Goal: Transaction & Acquisition: Obtain resource

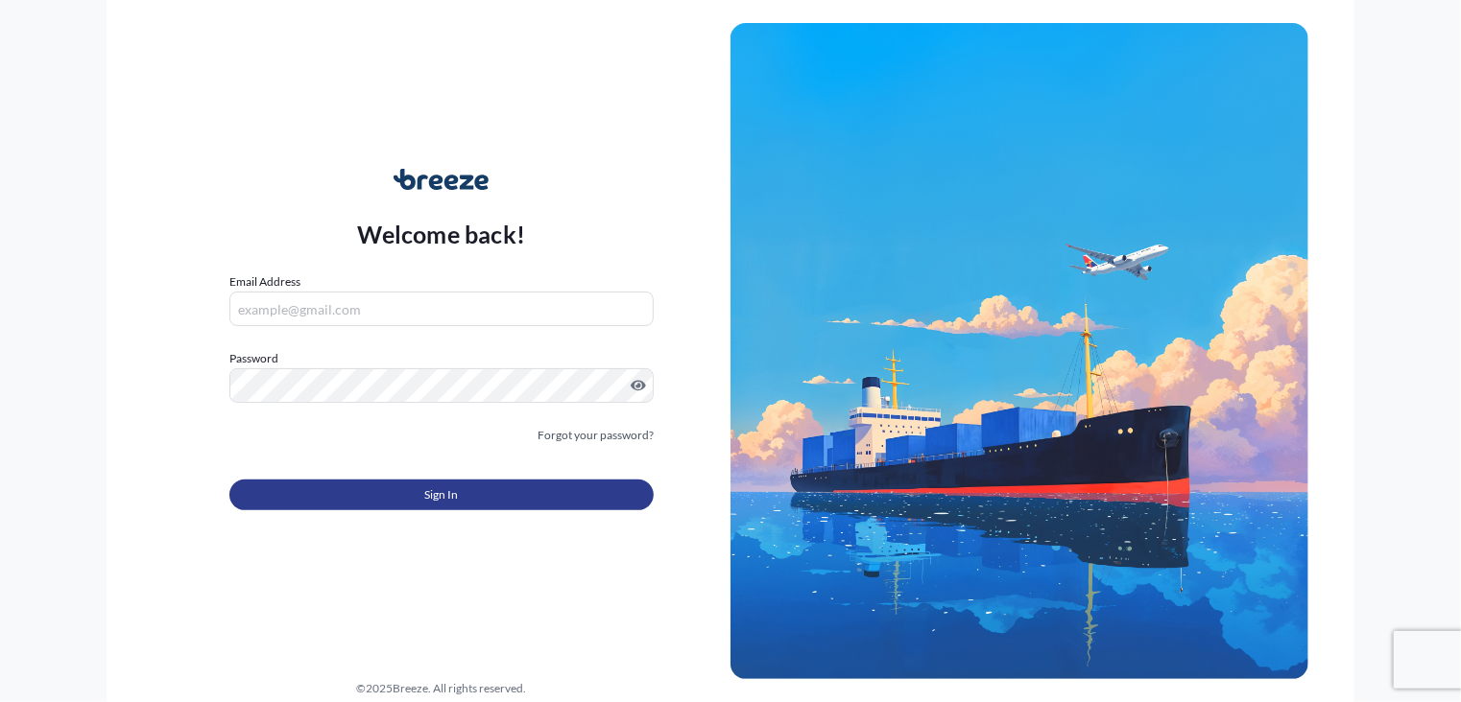
type input "[PERSON_NAME][EMAIL_ADDRESS][DOMAIN_NAME]"
click at [412, 498] on button "Sign In" at bounding box center [441, 495] width 424 height 31
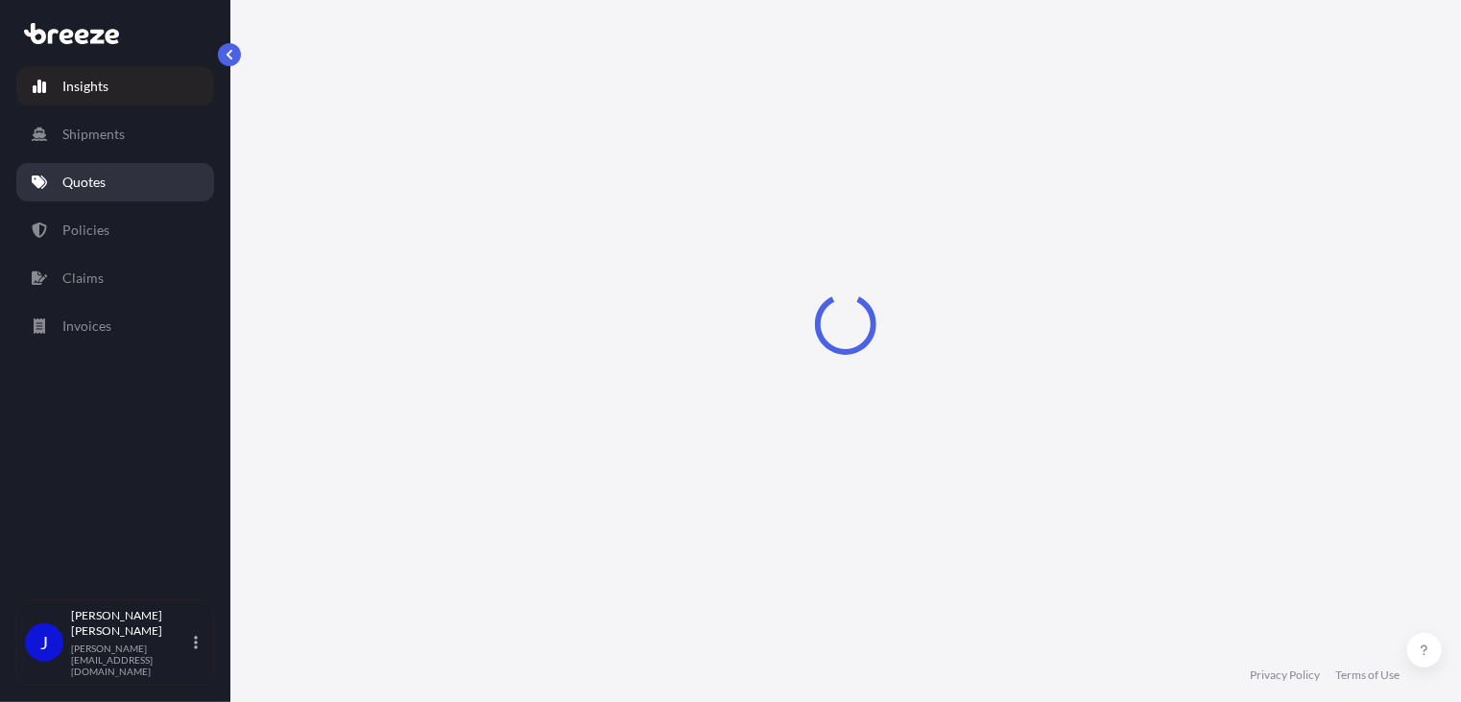
click at [90, 184] on p "Quotes" at bounding box center [83, 182] width 43 height 19
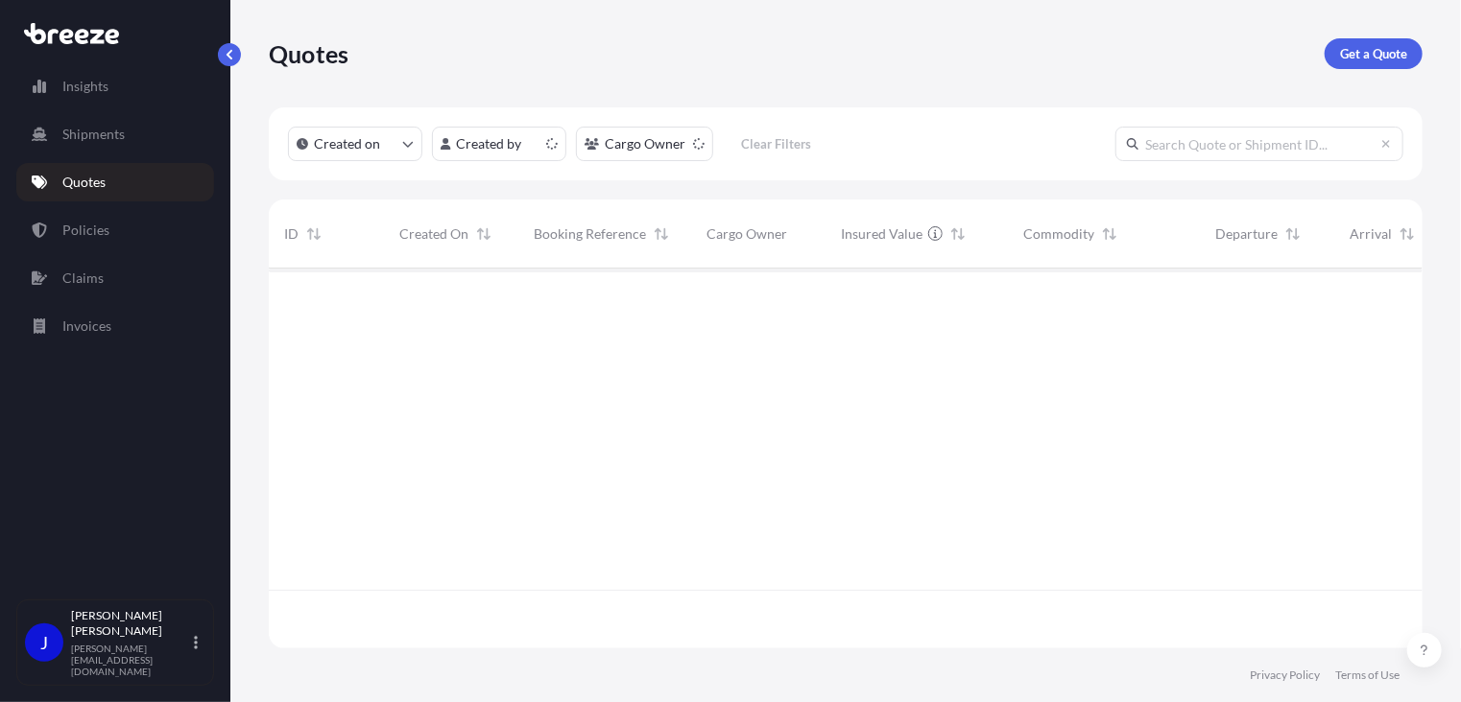
scroll to position [376, 1139]
click at [1372, 45] on p "Get a Quote" at bounding box center [1373, 53] width 67 height 19
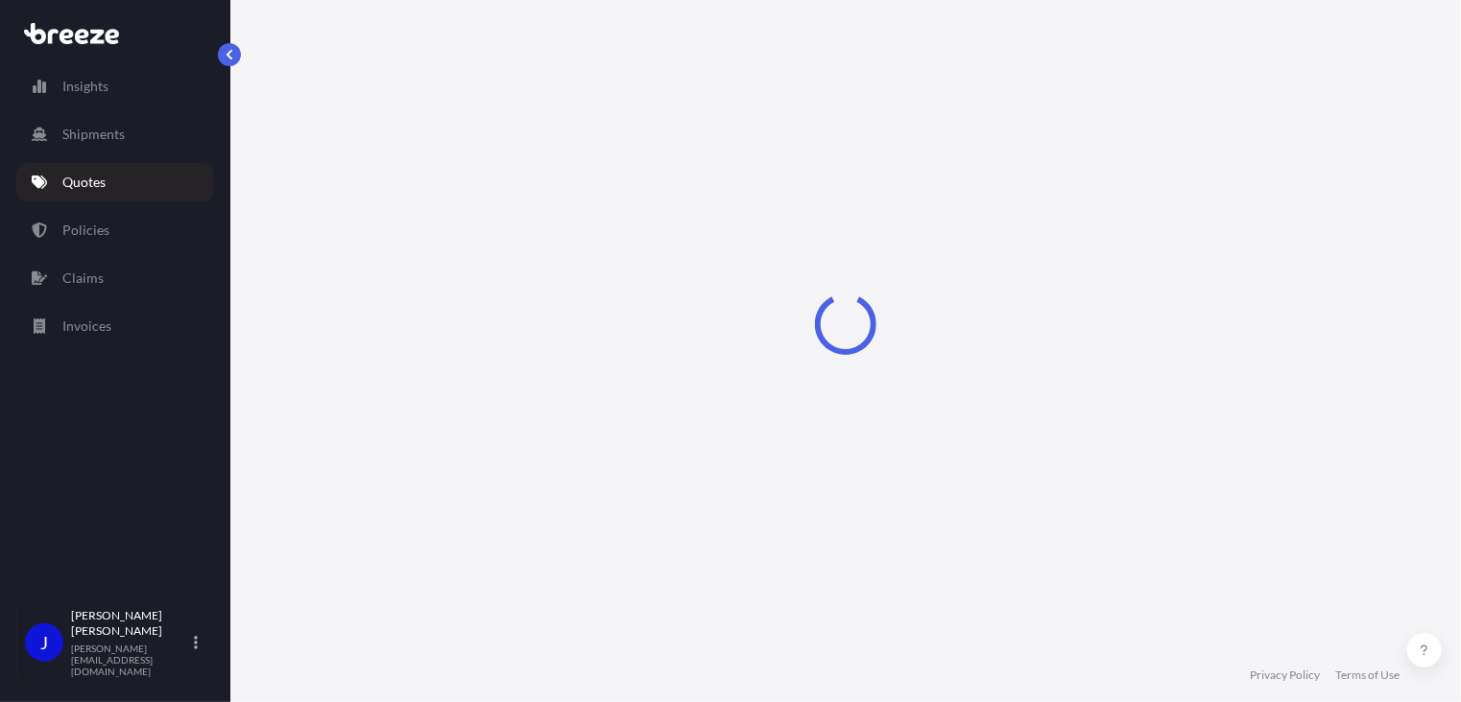
select select "Sea"
select select "1"
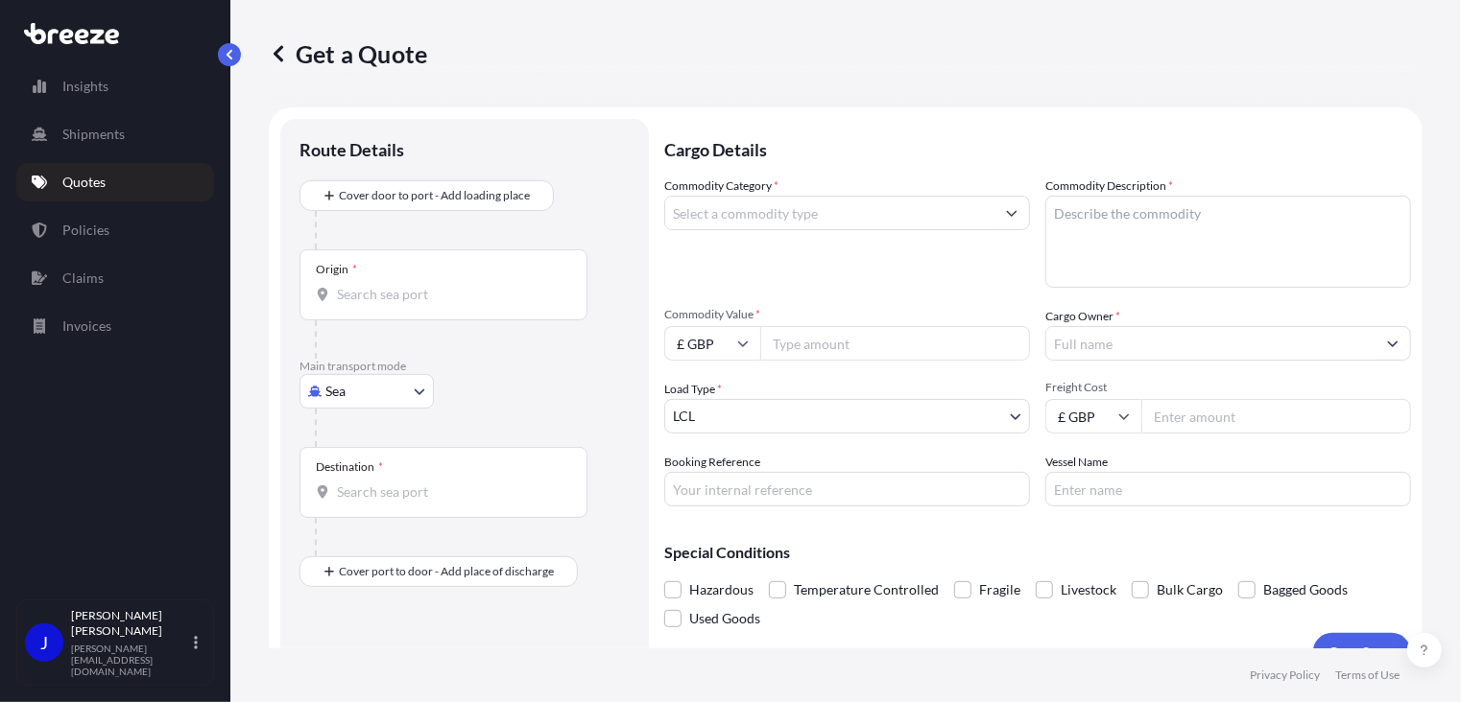
scroll to position [31, 0]
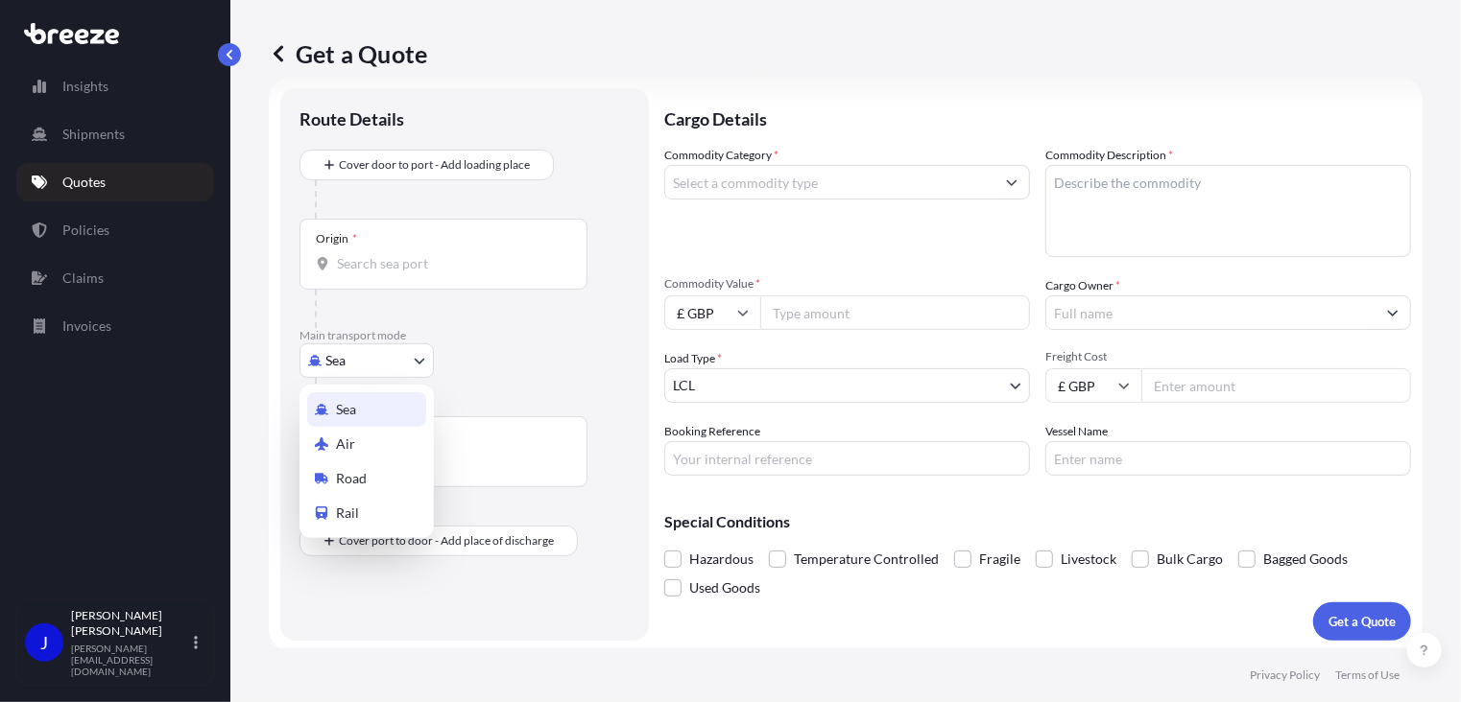
click at [332, 365] on body "Insights Shipments Quotes Policies Claims Invoices J [PERSON_NAME] [PERSON_NAME…" at bounding box center [730, 351] width 1461 height 702
click at [370, 483] on div "Road" at bounding box center [366, 479] width 119 height 35
select select "Road"
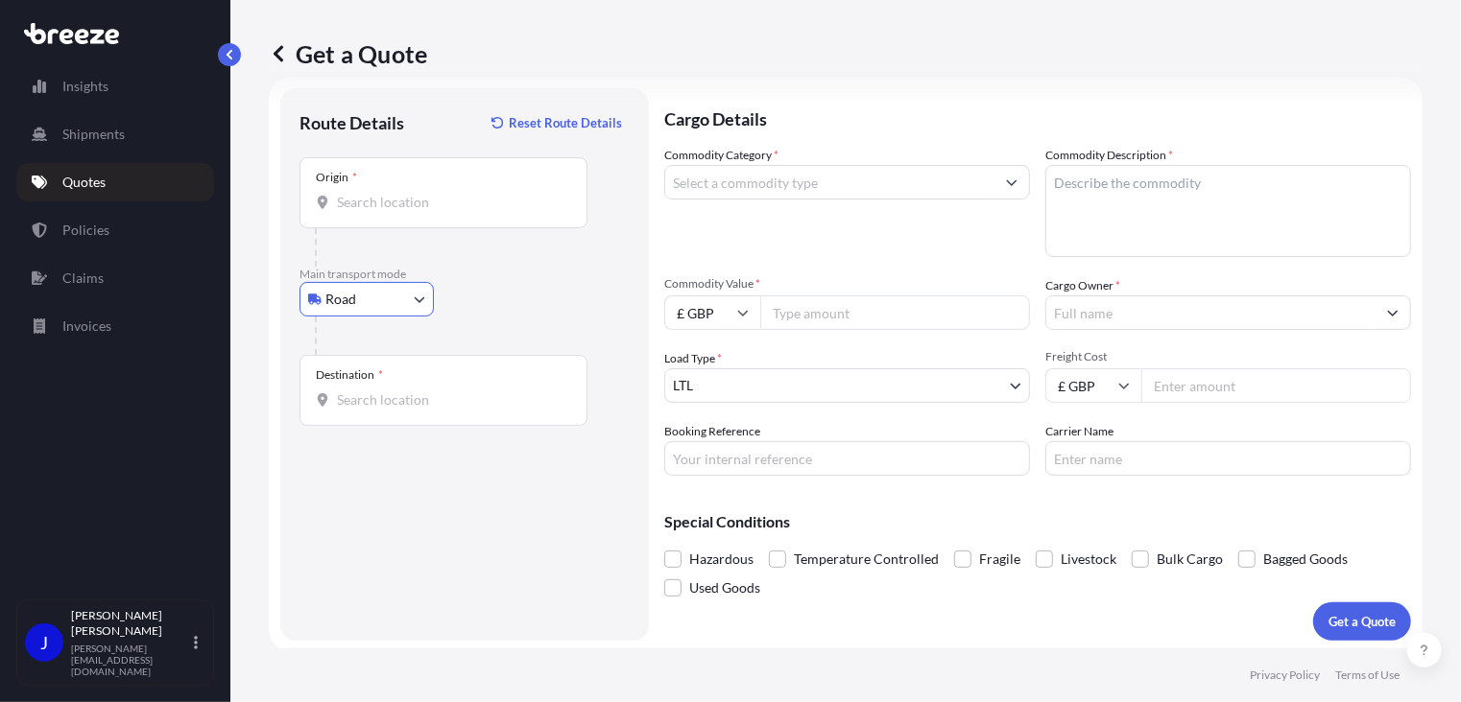
click at [401, 210] on input "Origin *" at bounding box center [450, 202] width 226 height 19
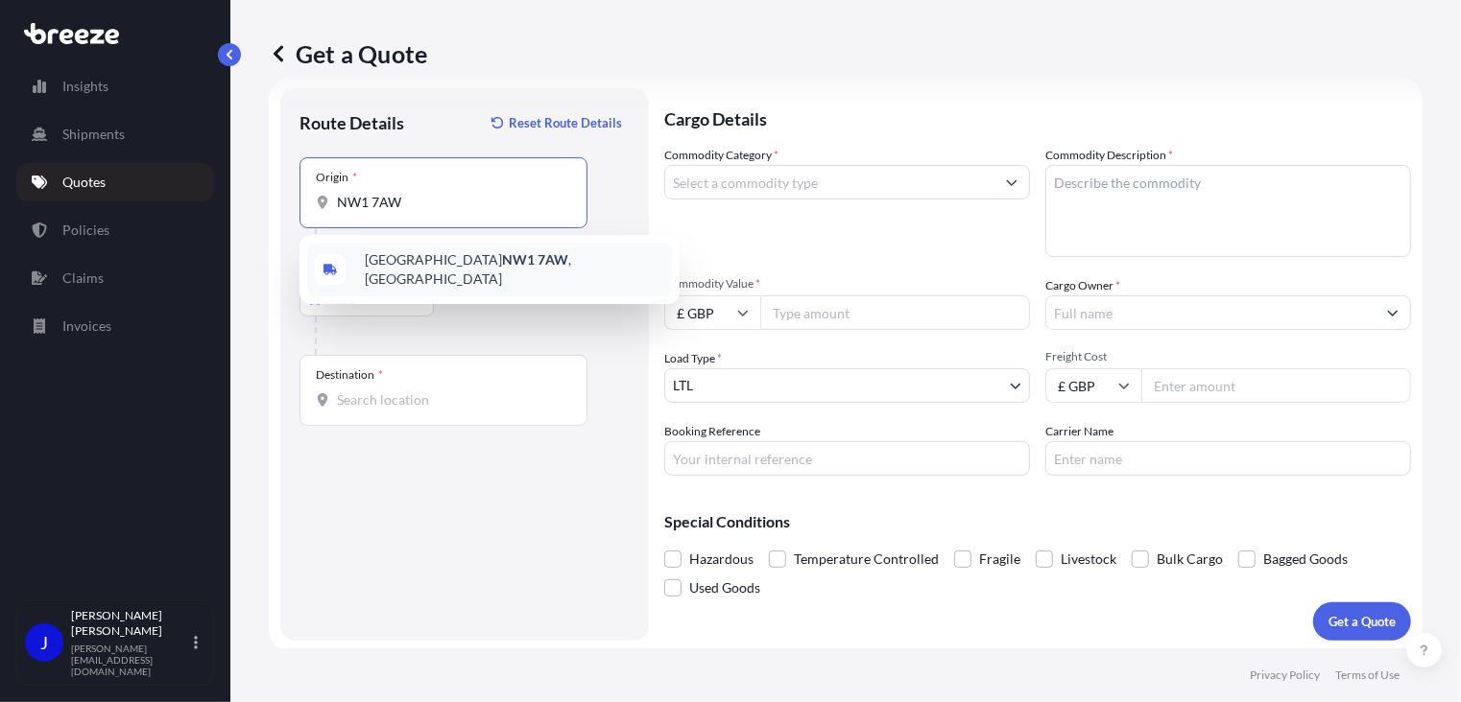
click at [371, 265] on span "London NW1 7AW , [GEOGRAPHIC_DATA]" at bounding box center [514, 269] width 299 height 38
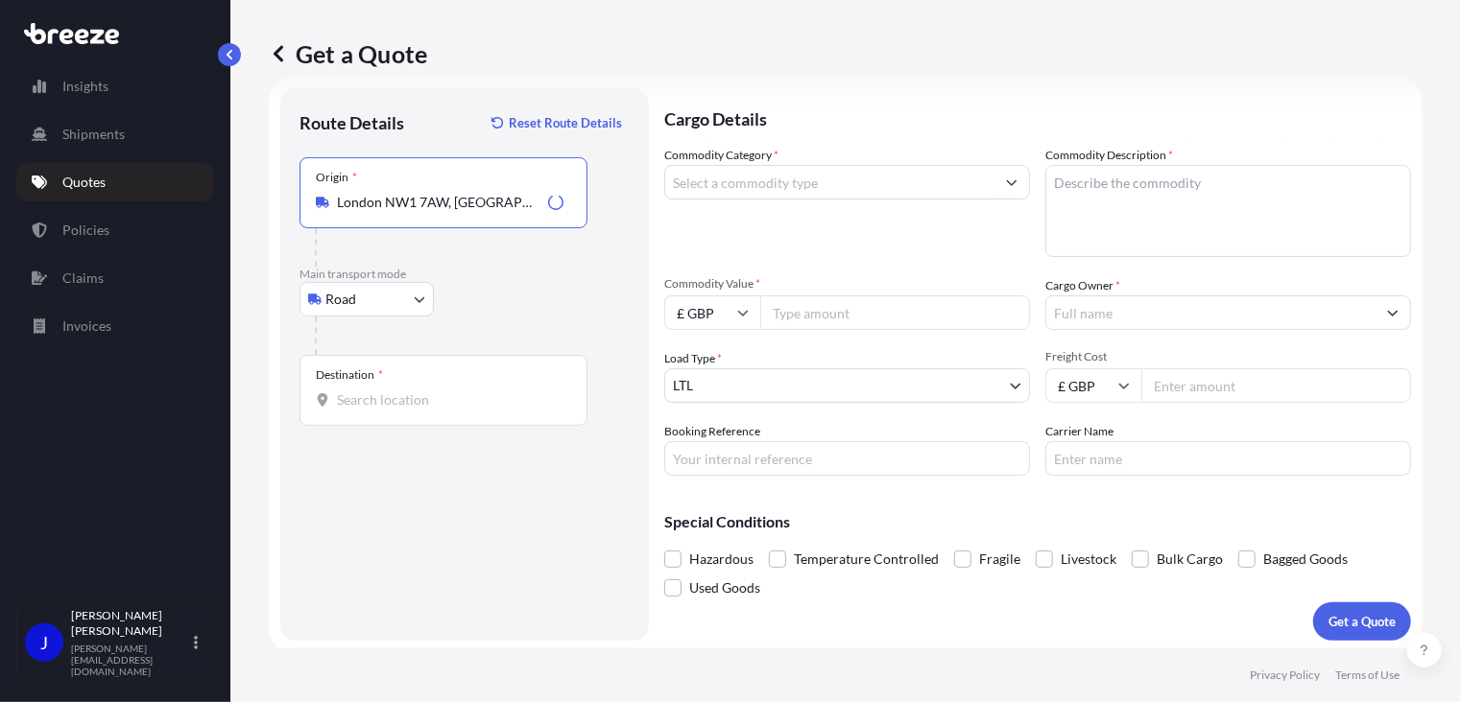
type input "London NW1 7AW, [GEOGRAPHIC_DATA]"
click at [442, 413] on div "Destination *" at bounding box center [443, 390] width 288 height 71
click at [442, 410] on input "Destination *" at bounding box center [450, 400] width 226 height 19
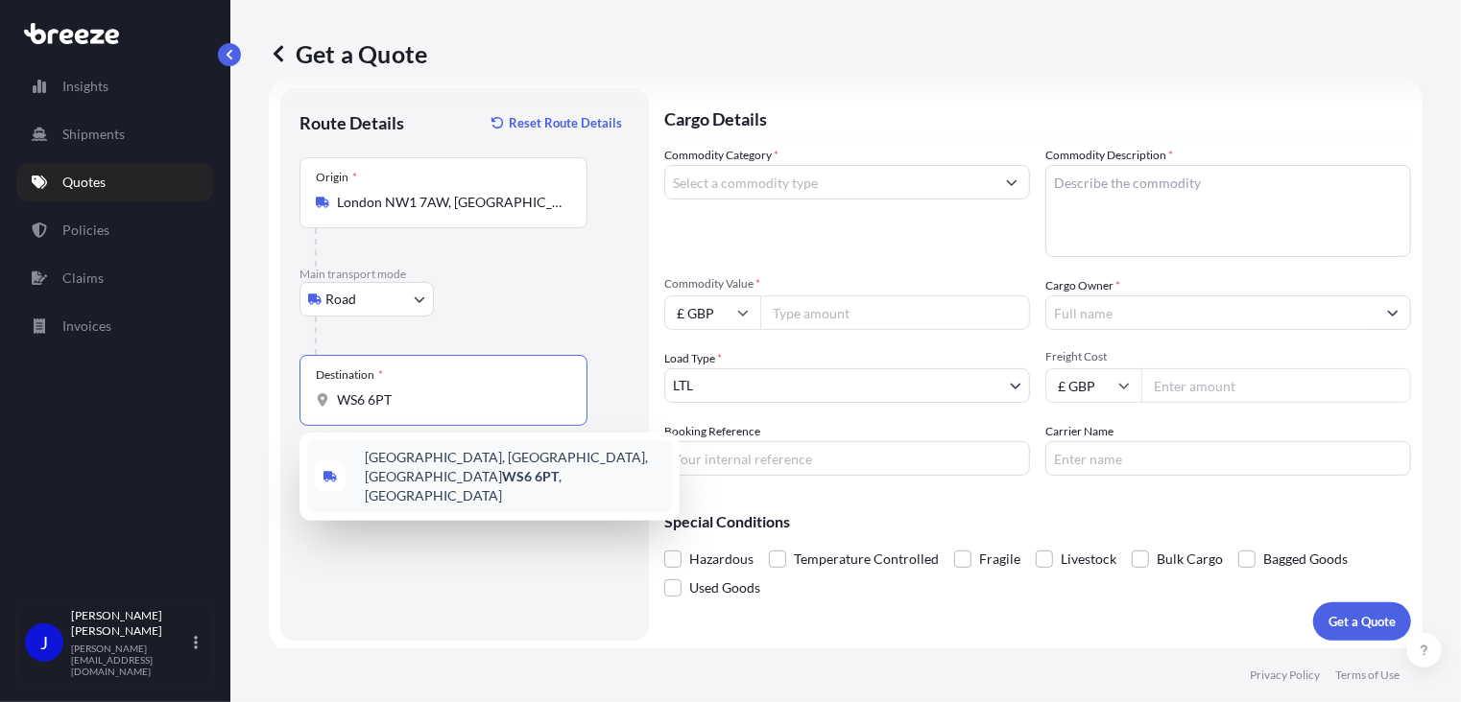
click at [446, 467] on span "[STREET_ADDRESS]" at bounding box center [514, 477] width 299 height 58
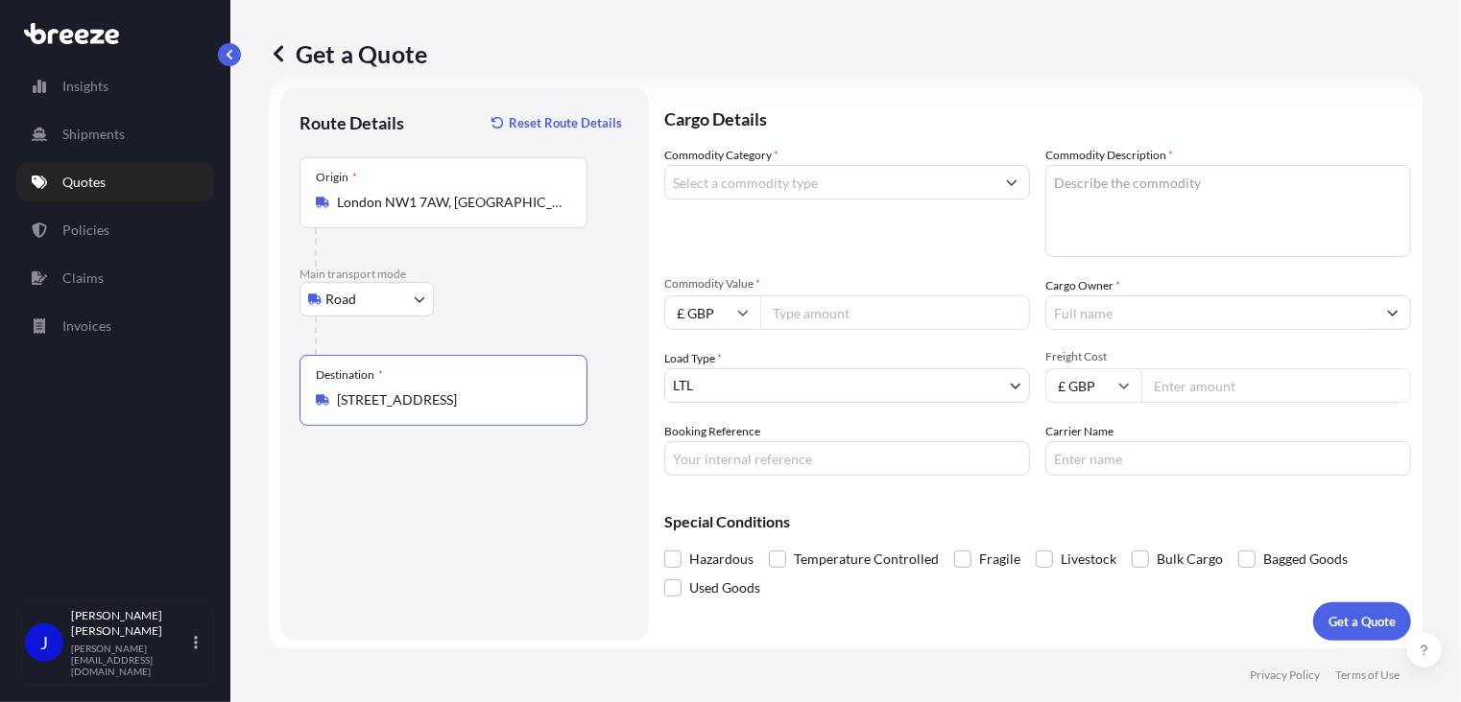
type input "[STREET_ADDRESS]"
click at [772, 187] on input "Commodity Category *" at bounding box center [829, 182] width 329 height 35
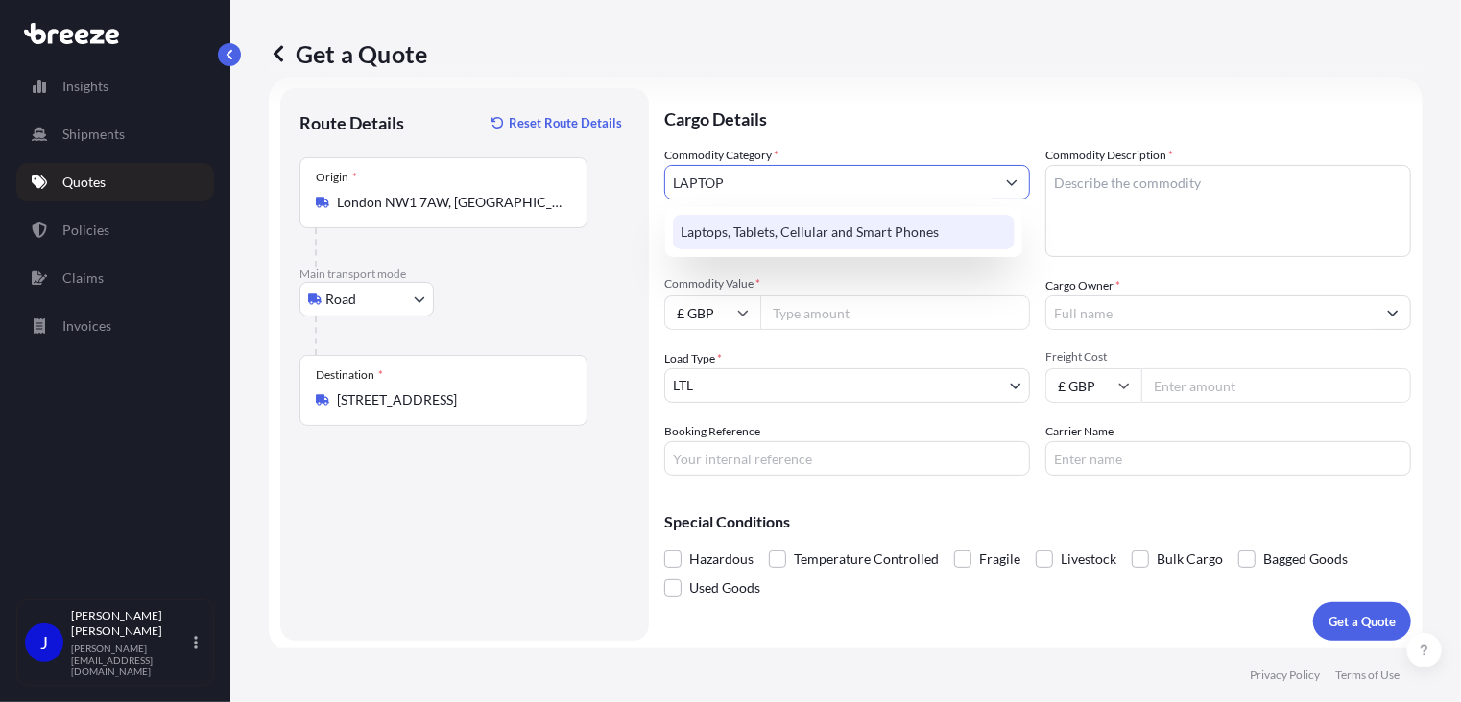
click at [784, 226] on div "Laptops, Tablets, Cellular and Smart Phones" at bounding box center [844, 232] width 342 height 35
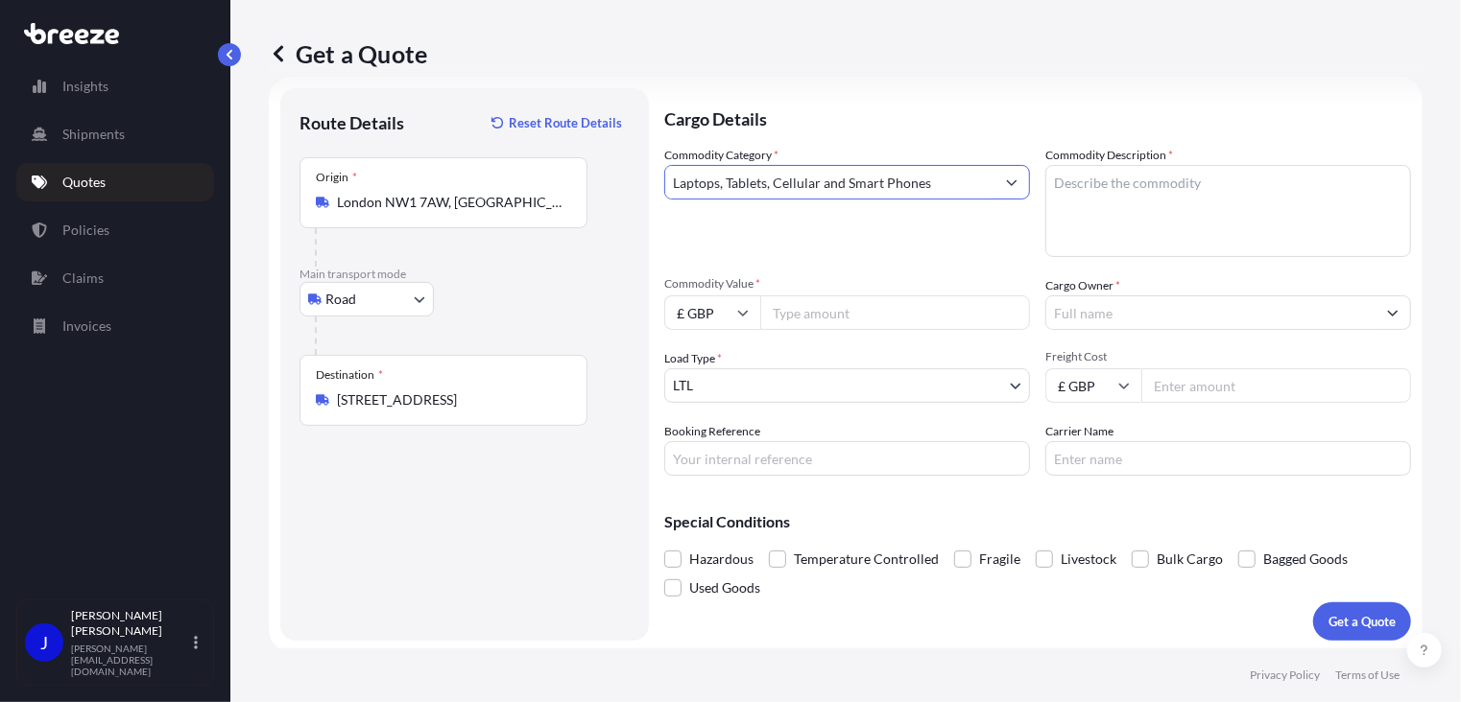
type input "Laptops, Tablets, Cellular and Smart Phones"
click at [1062, 187] on textarea "Commodity Description *" at bounding box center [1228, 211] width 366 height 92
type textarea "LAPTOP"
click at [860, 313] on input "Commodity Value *" at bounding box center [895, 313] width 270 height 35
type input "850"
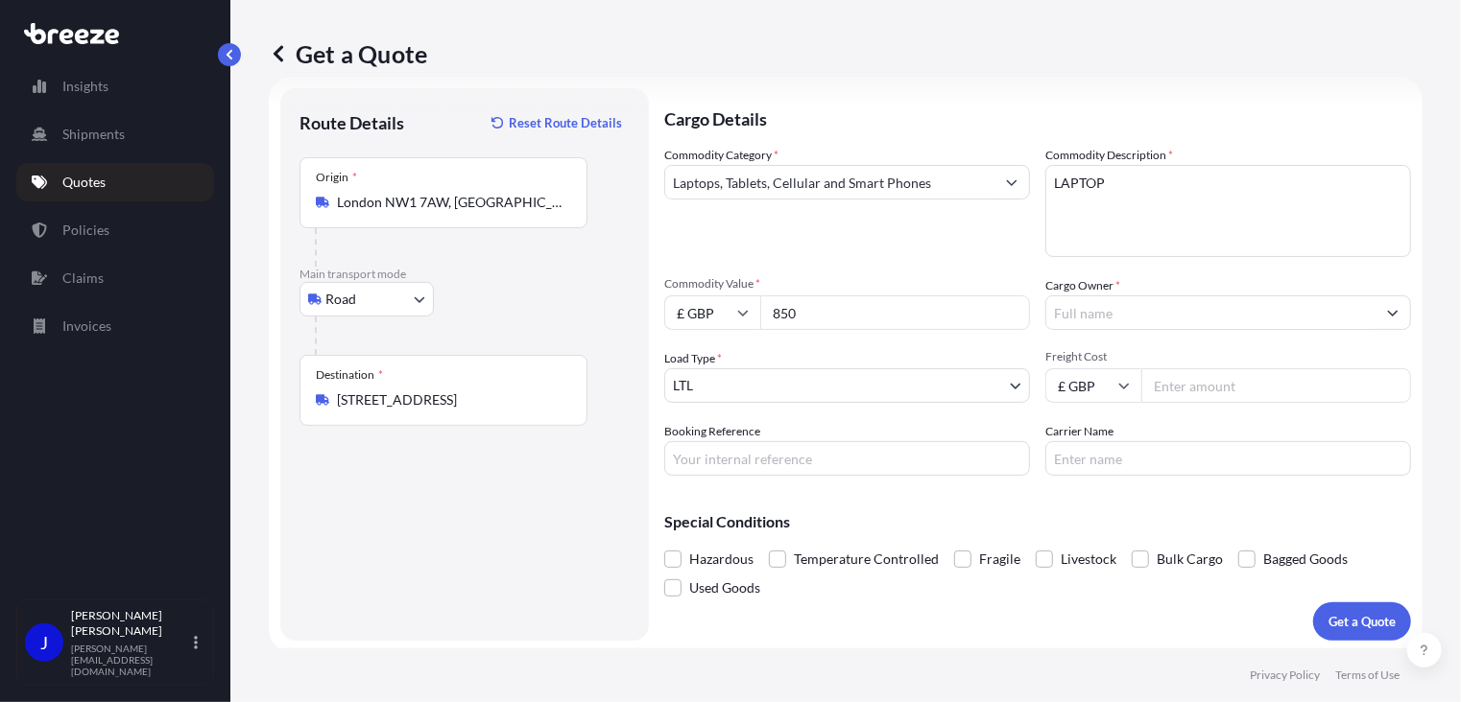
click at [1105, 332] on div "Commodity Category * Laptops, Tablets, Cellular and Smart Phones Commodity Desc…" at bounding box center [1037, 311] width 747 height 330
click at [1111, 313] on input "Cargo Owner *" at bounding box center [1210, 313] width 329 height 35
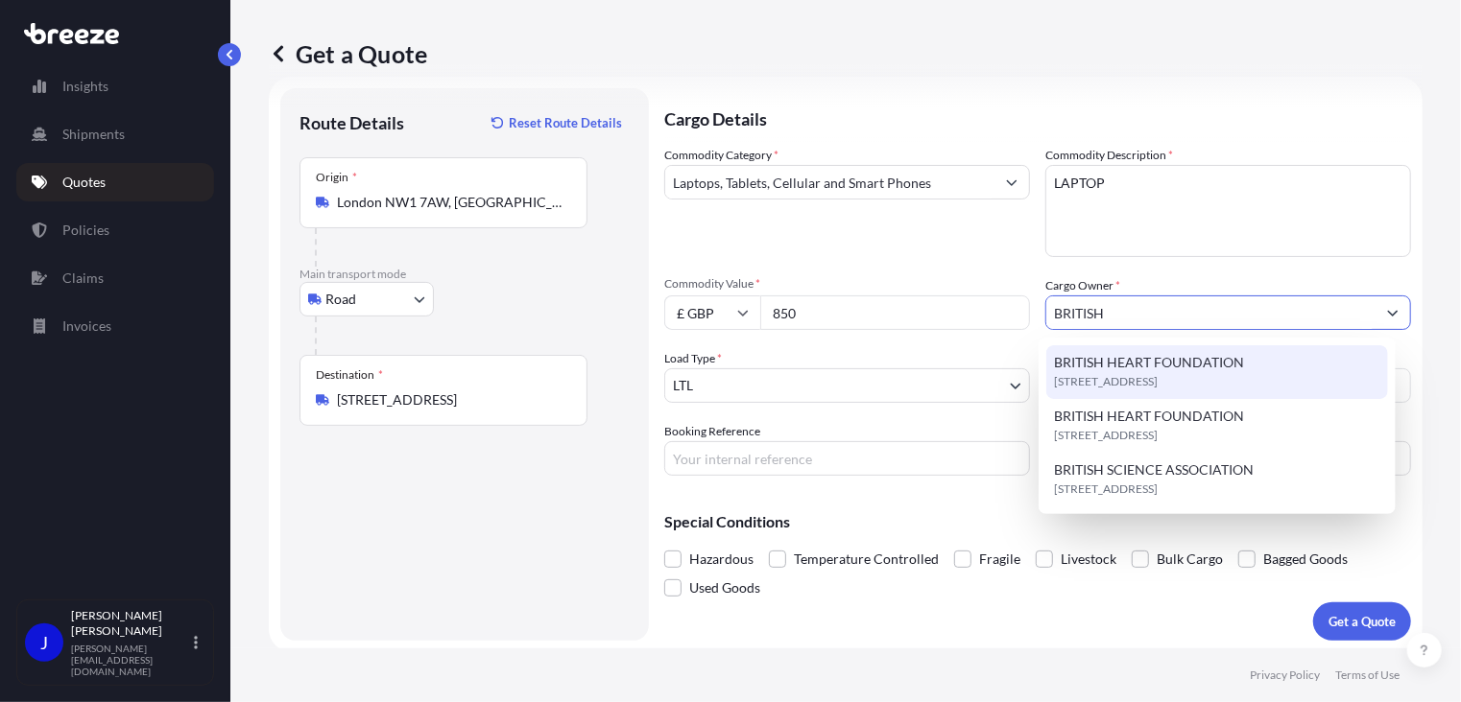
click at [1157, 383] on span "[STREET_ADDRESS]" at bounding box center [1106, 381] width 104 height 19
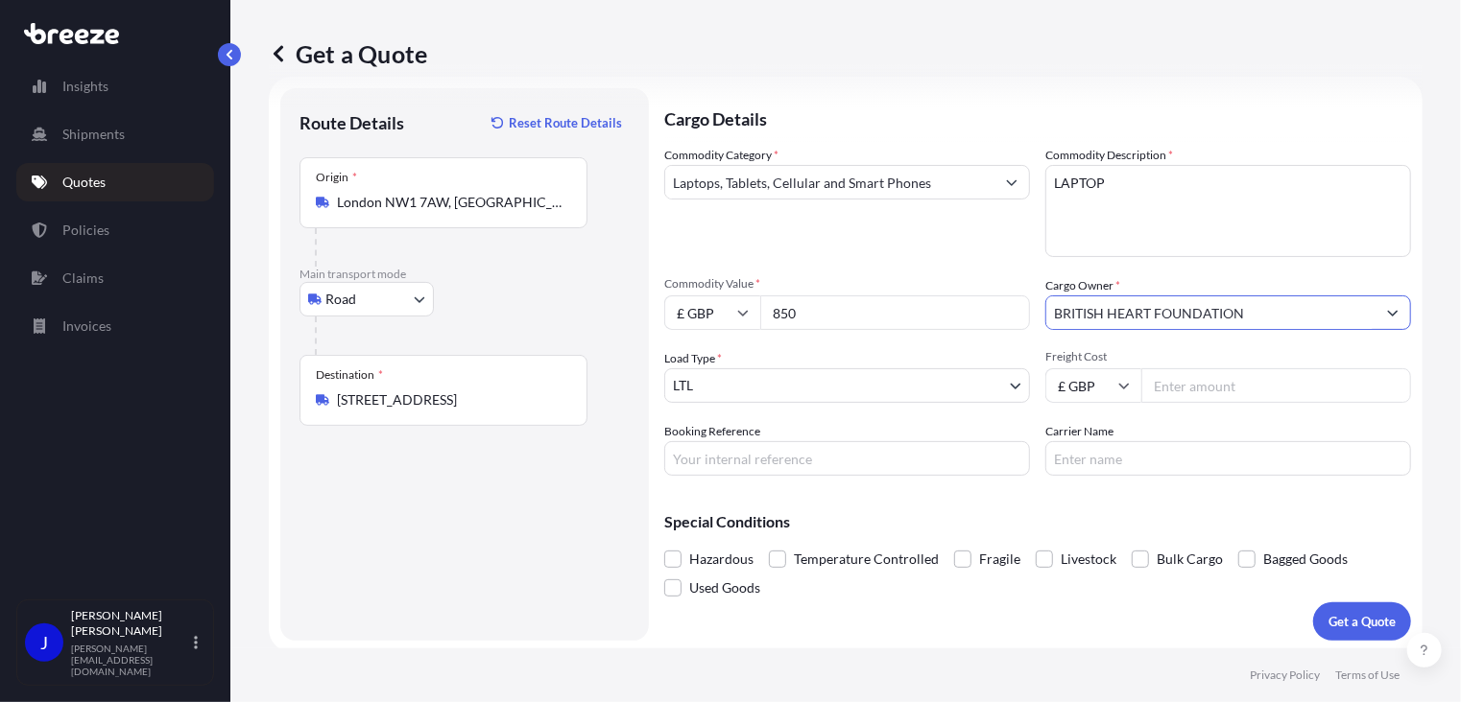
type input "BRITISH HEART FOUNDATION"
click at [1209, 386] on input "Freight Cost" at bounding box center [1276, 385] width 270 height 35
type input "13.25"
click at [885, 459] on input "Booking Reference" at bounding box center [847, 458] width 366 height 35
type input "2223023"
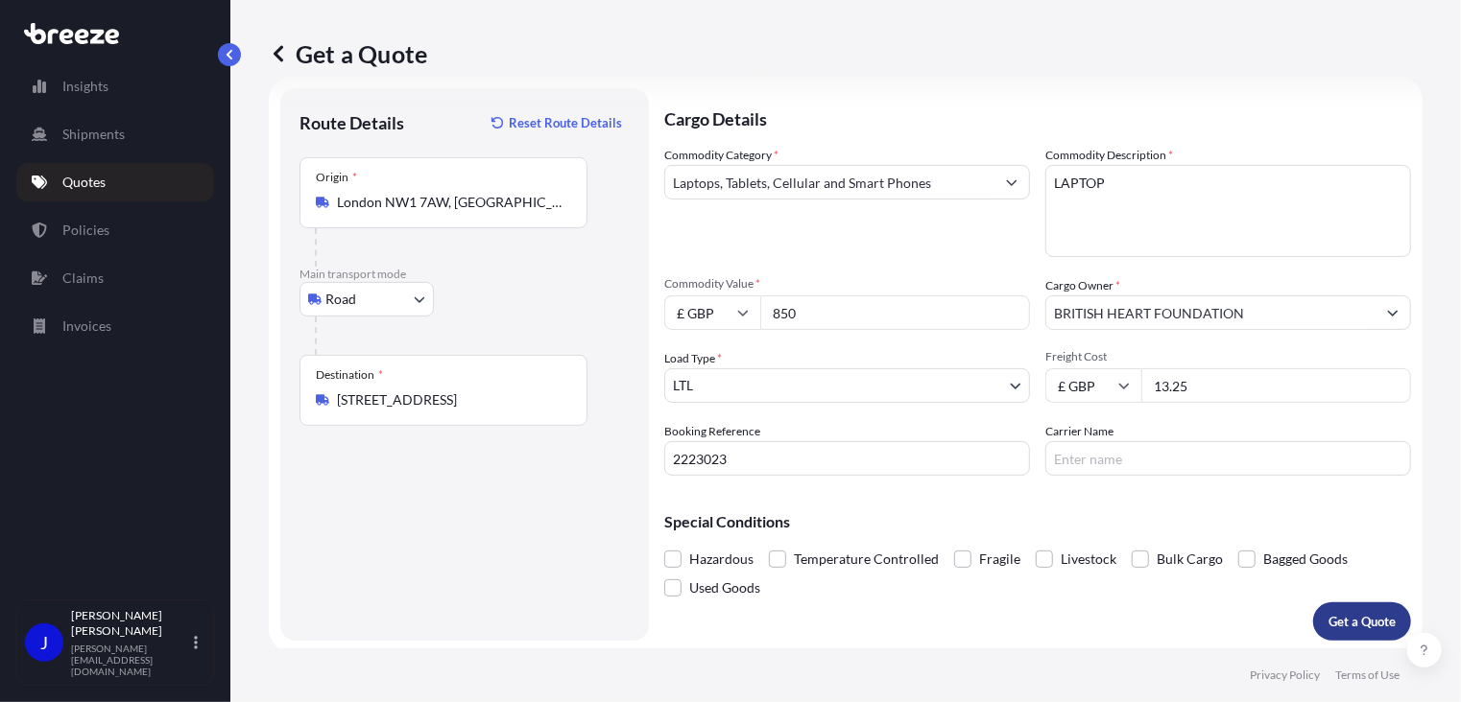
click at [1315, 615] on button "Get a Quote" at bounding box center [1362, 622] width 98 height 38
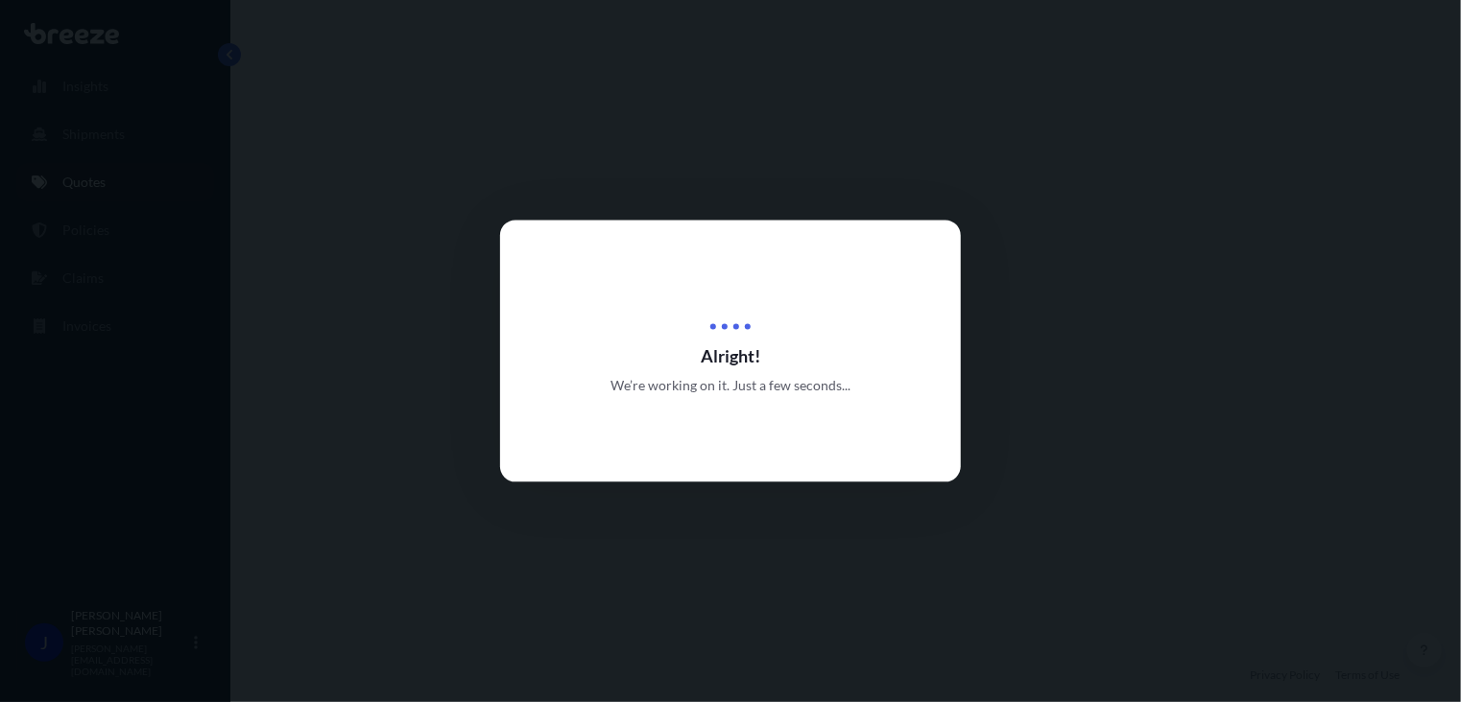
select select "Road"
select select "1"
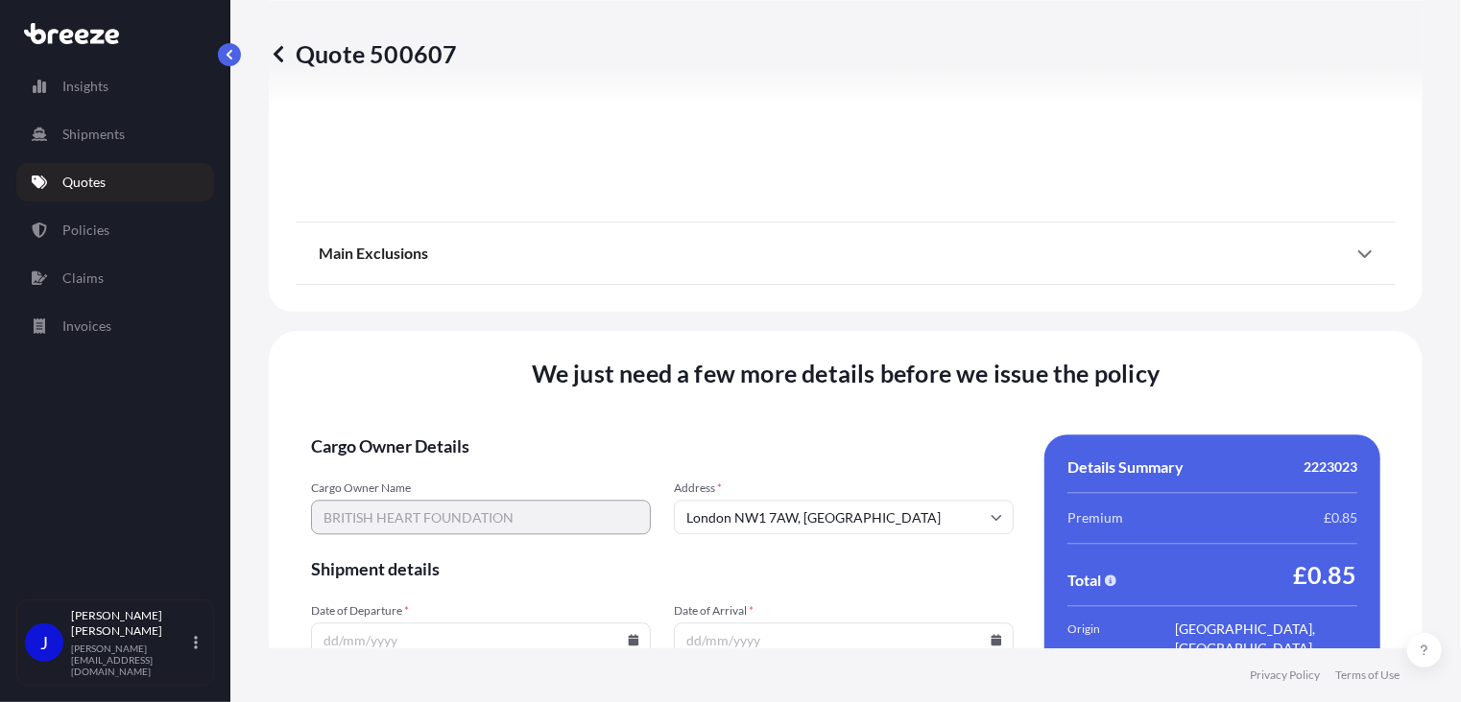
scroll to position [2392, 0]
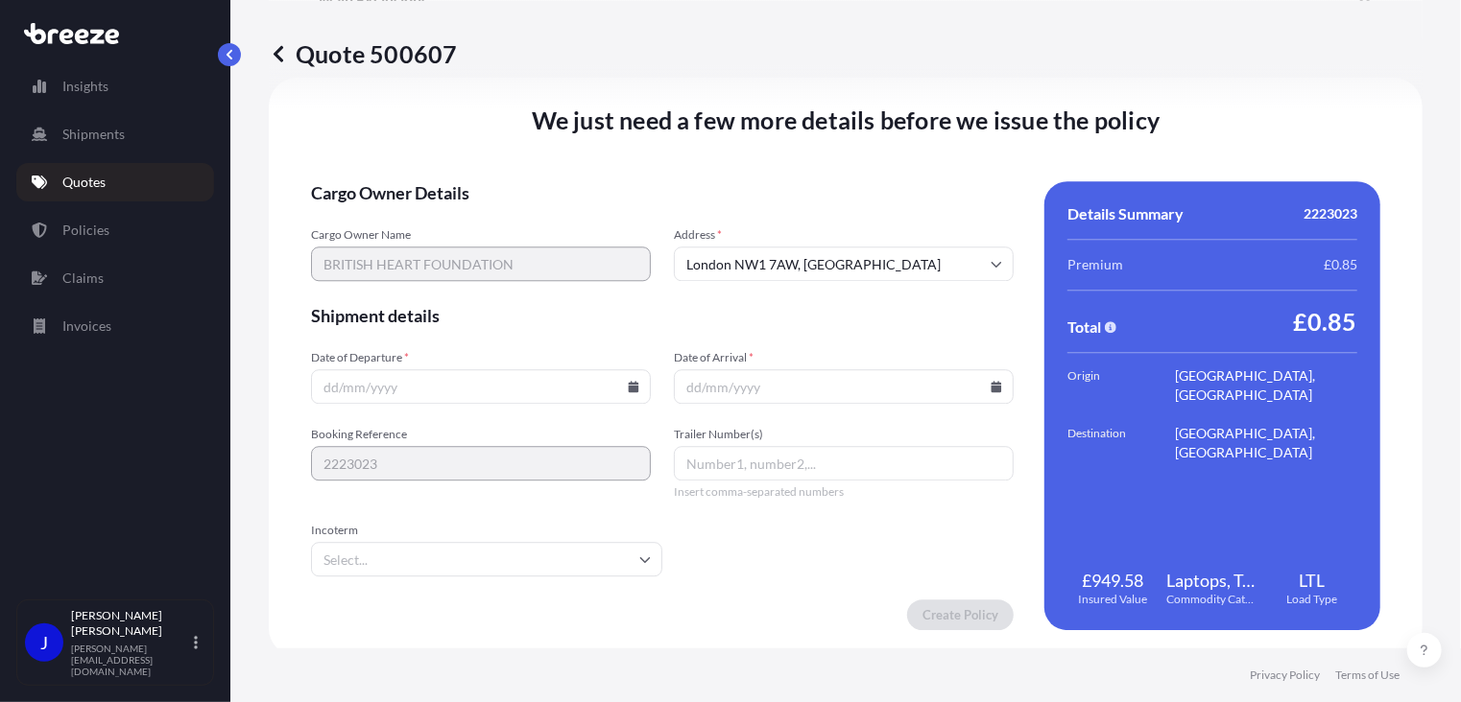
click at [626, 378] on input "Date of Departure *" at bounding box center [481, 386] width 340 height 35
click at [632, 382] on icon at bounding box center [634, 387] width 12 height 12
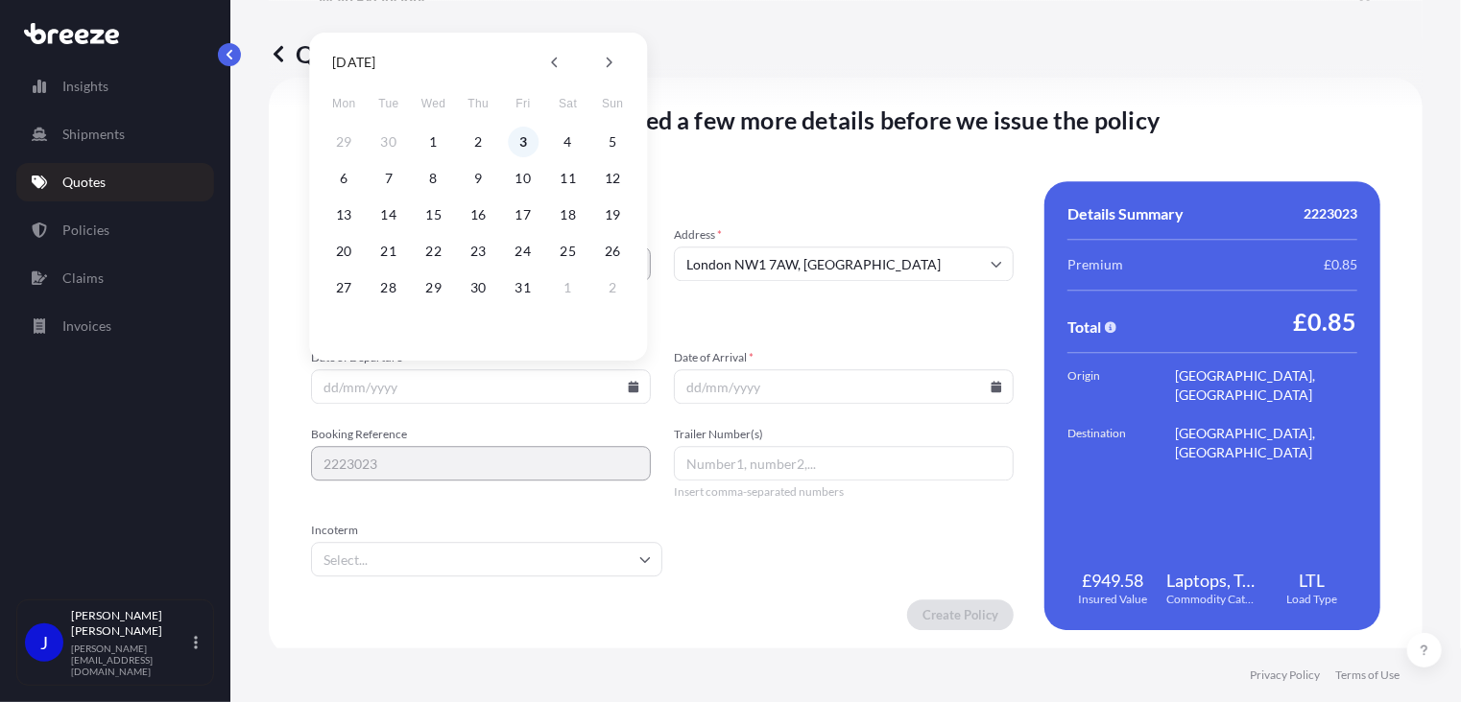
click at [516, 143] on button "3" at bounding box center [523, 142] width 31 height 31
type input "[DATE]"
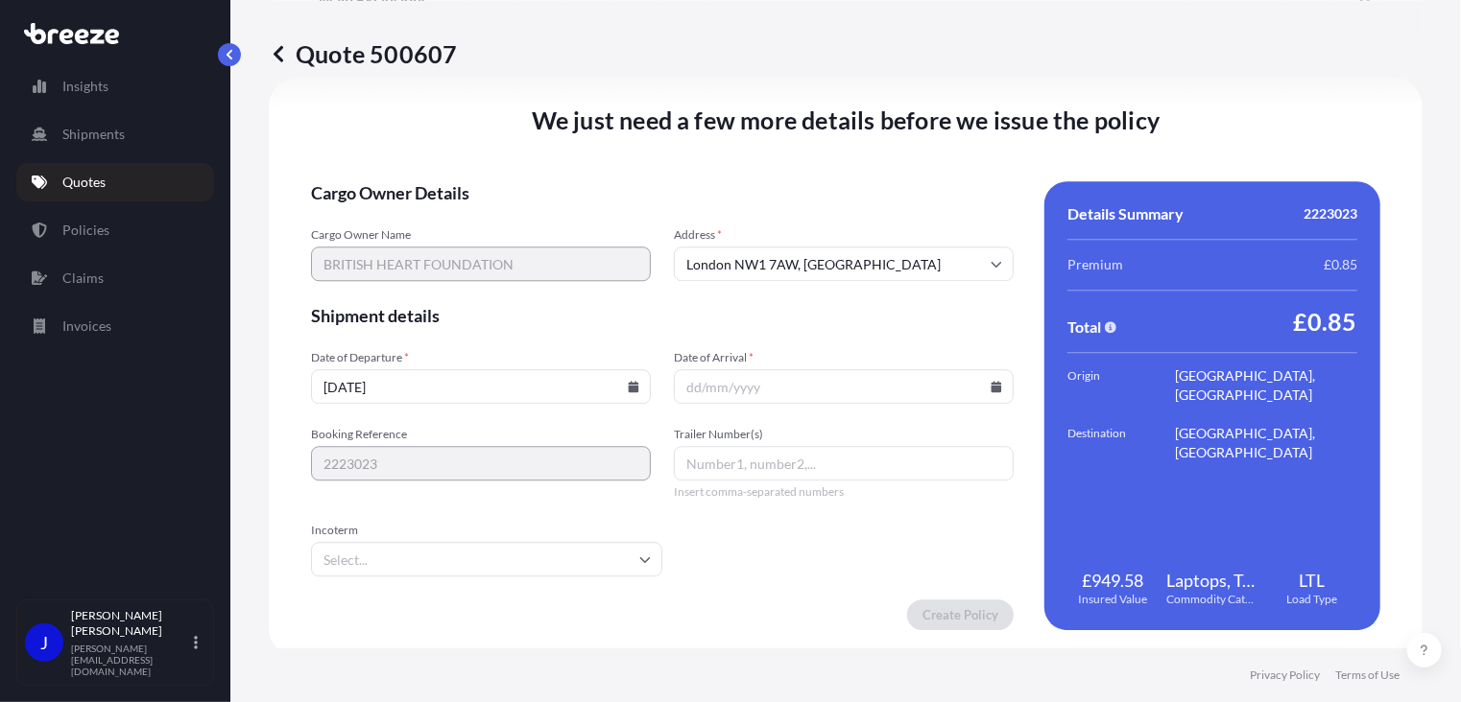
click at [991, 383] on icon at bounding box center [996, 387] width 11 height 12
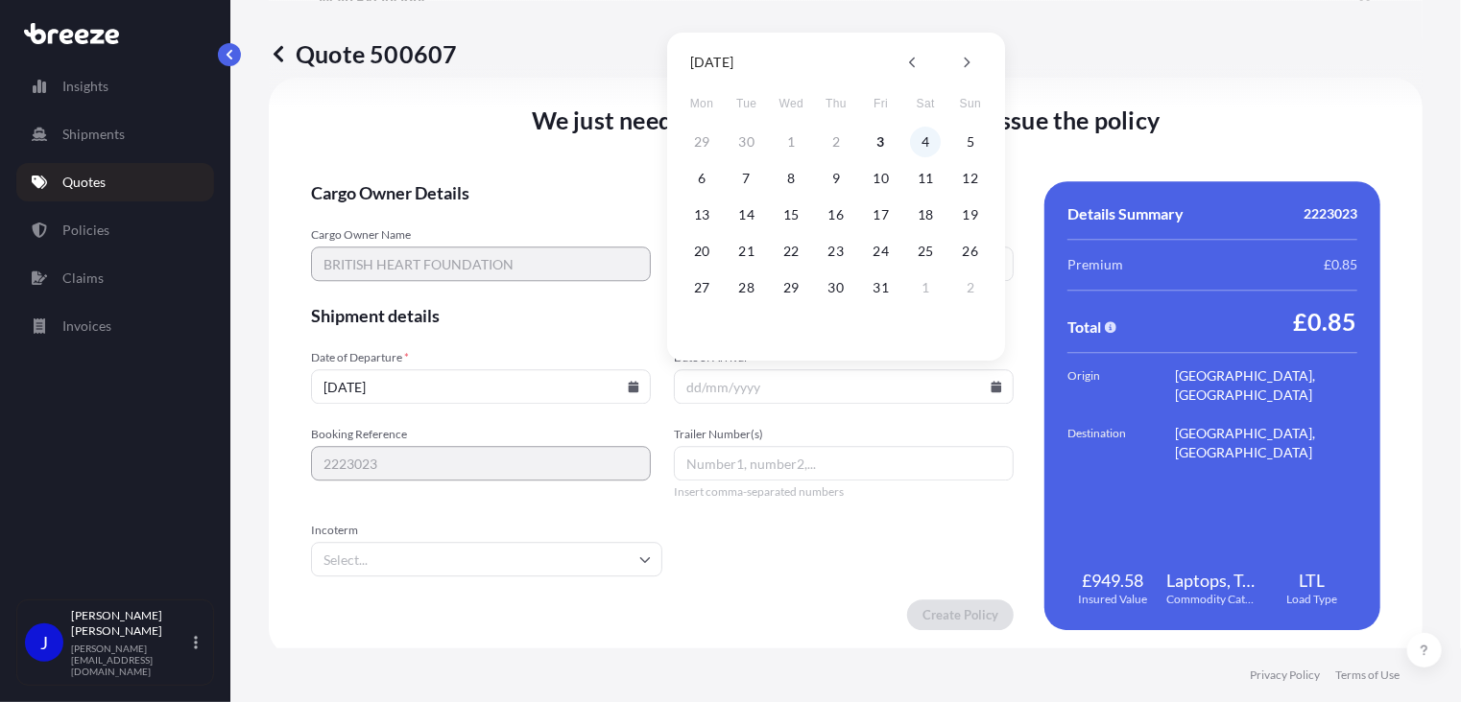
click at [925, 144] on button "4" at bounding box center [925, 142] width 31 height 31
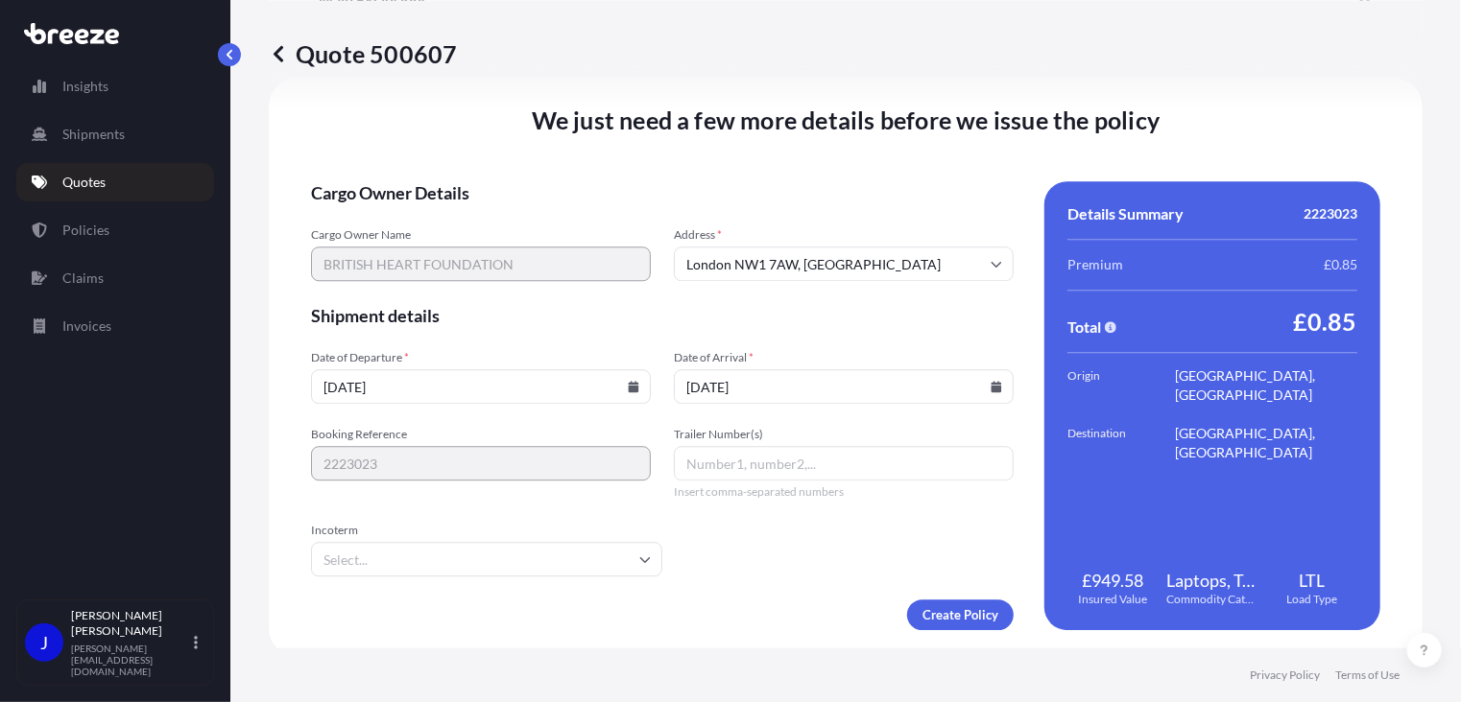
type input "[DATE]"
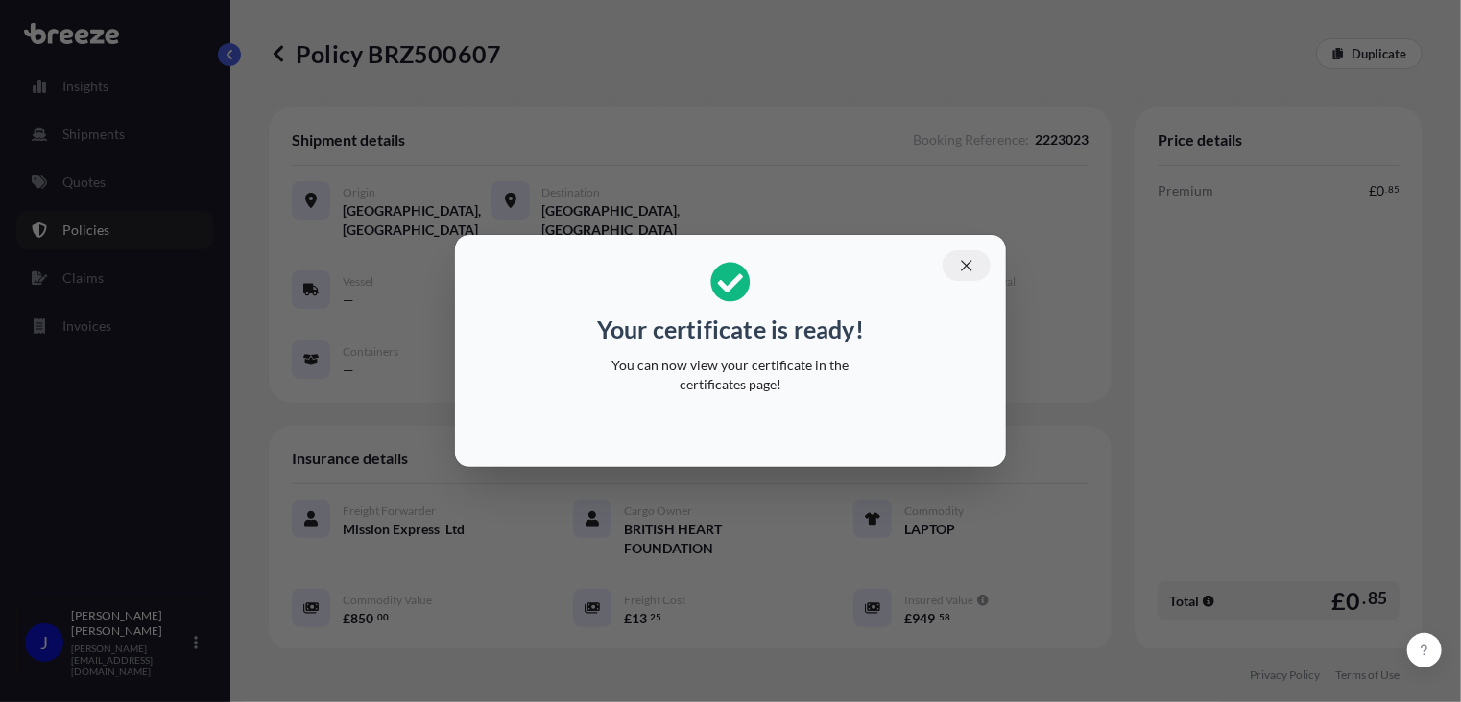
click at [971, 268] on icon "button" at bounding box center [966, 265] width 17 height 17
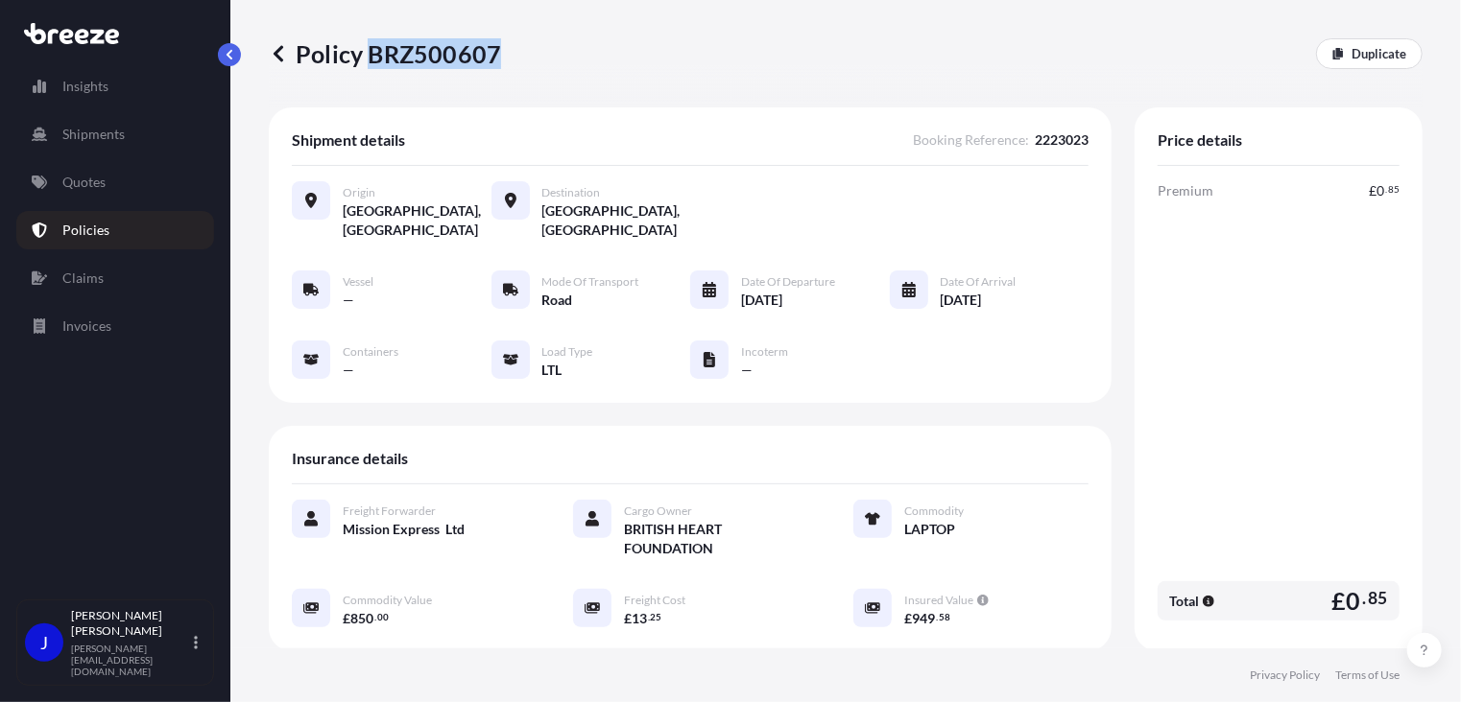
drag, startPoint x: 368, startPoint y: 57, endPoint x: 496, endPoint y: 64, distance: 127.9
click at [496, 64] on p "Policy BRZ500607" at bounding box center [385, 53] width 232 height 31
drag, startPoint x: 496, startPoint y: 64, endPoint x: 479, endPoint y: 54, distance: 20.2
copy p "BRZ500607"
